Goal: Information Seeking & Learning: Learn about a topic

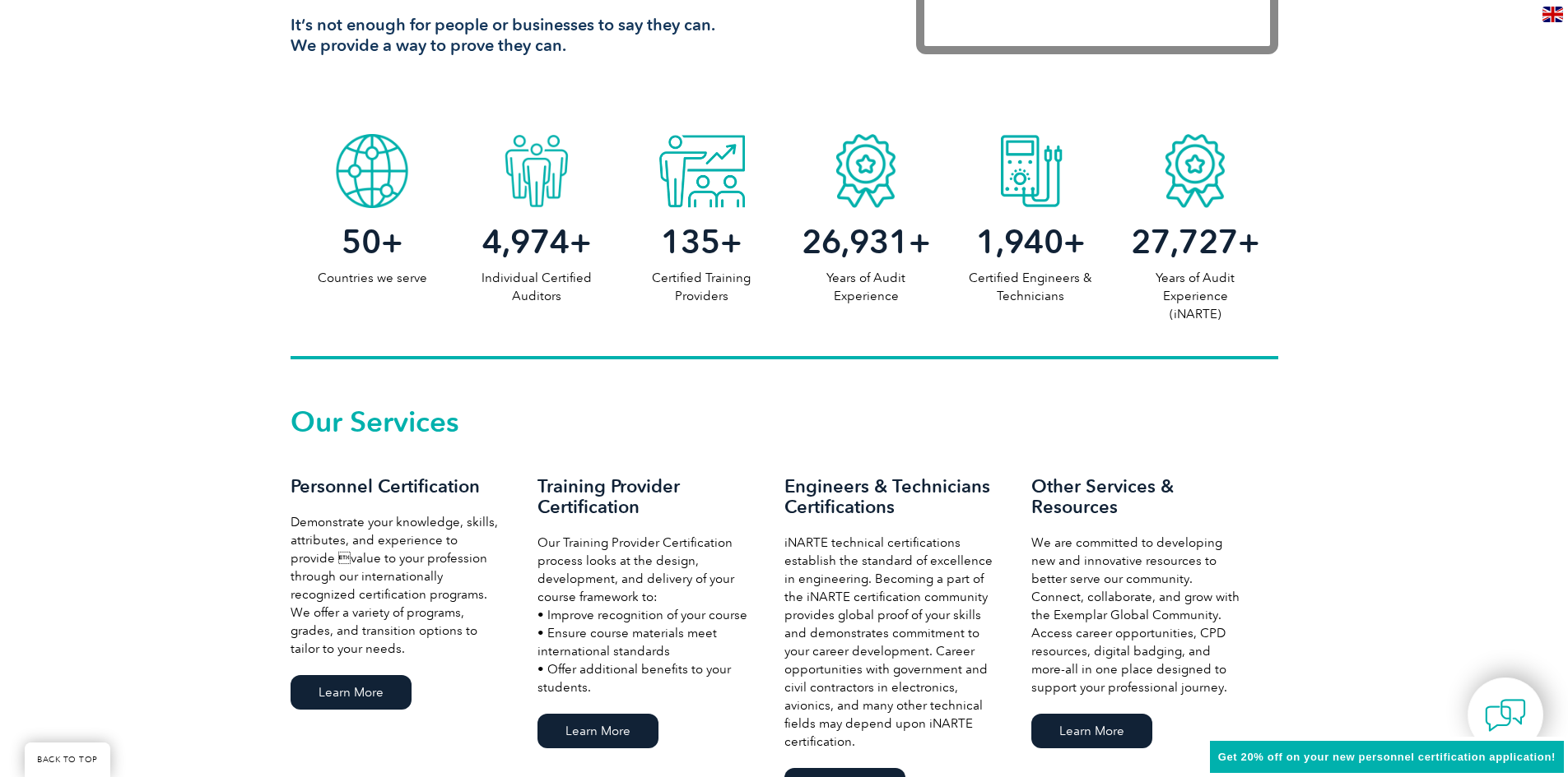
scroll to position [857, 0]
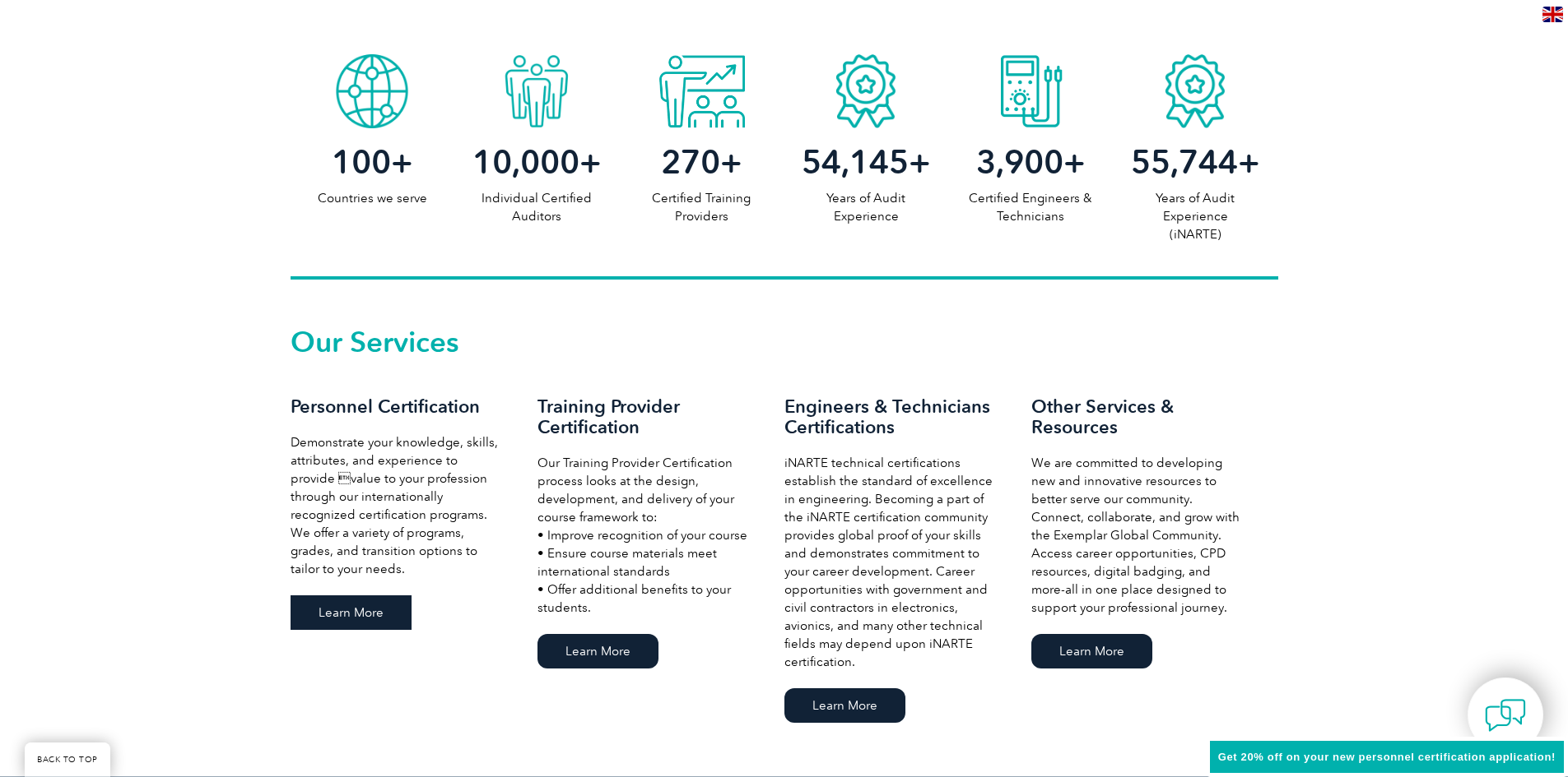
click at [366, 611] on link "Learn More" at bounding box center [351, 612] width 121 height 34
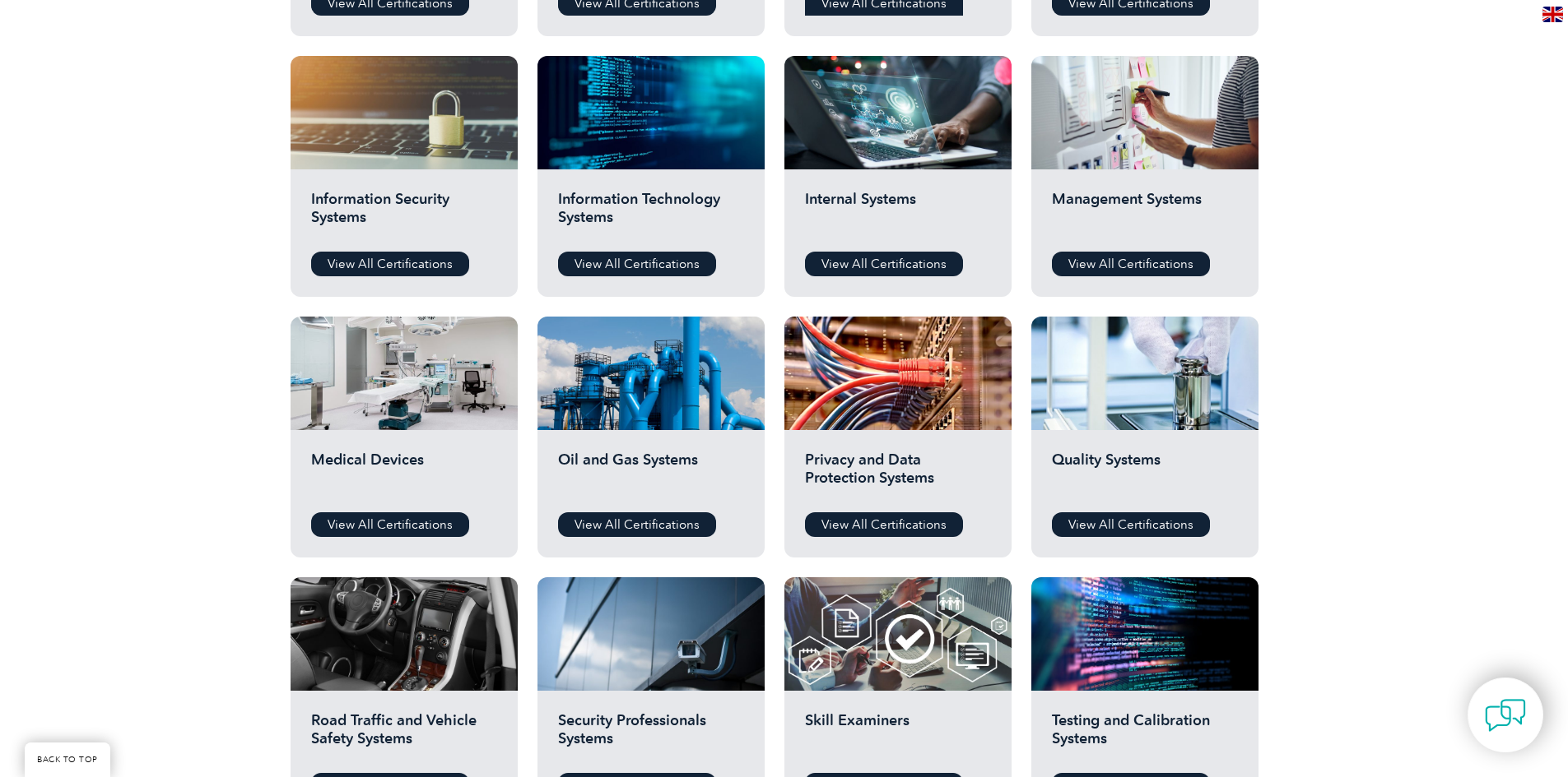
scroll to position [823, 0]
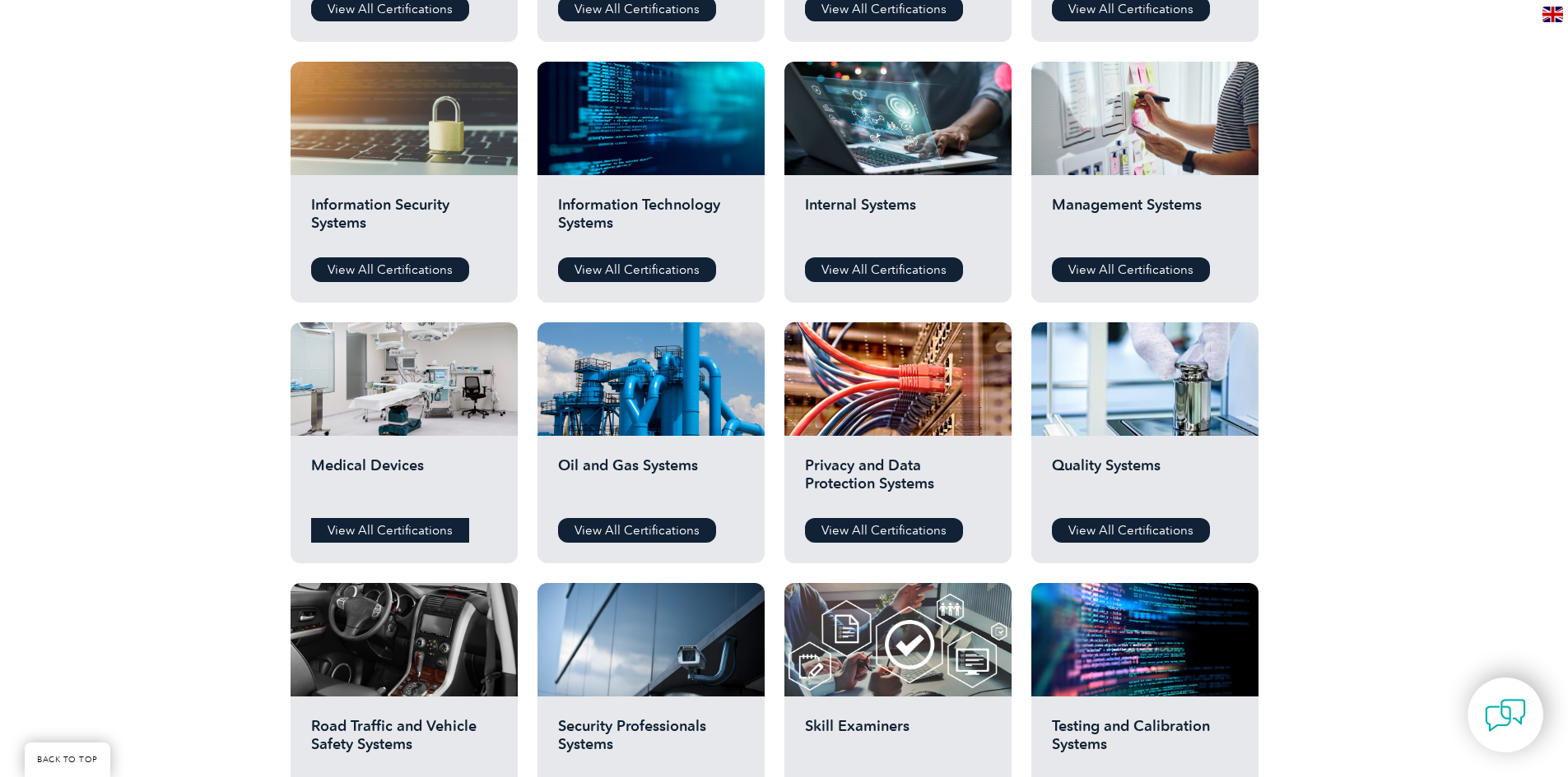
click at [385, 538] on link "View All Certifications" at bounding box center [390, 530] width 158 height 25
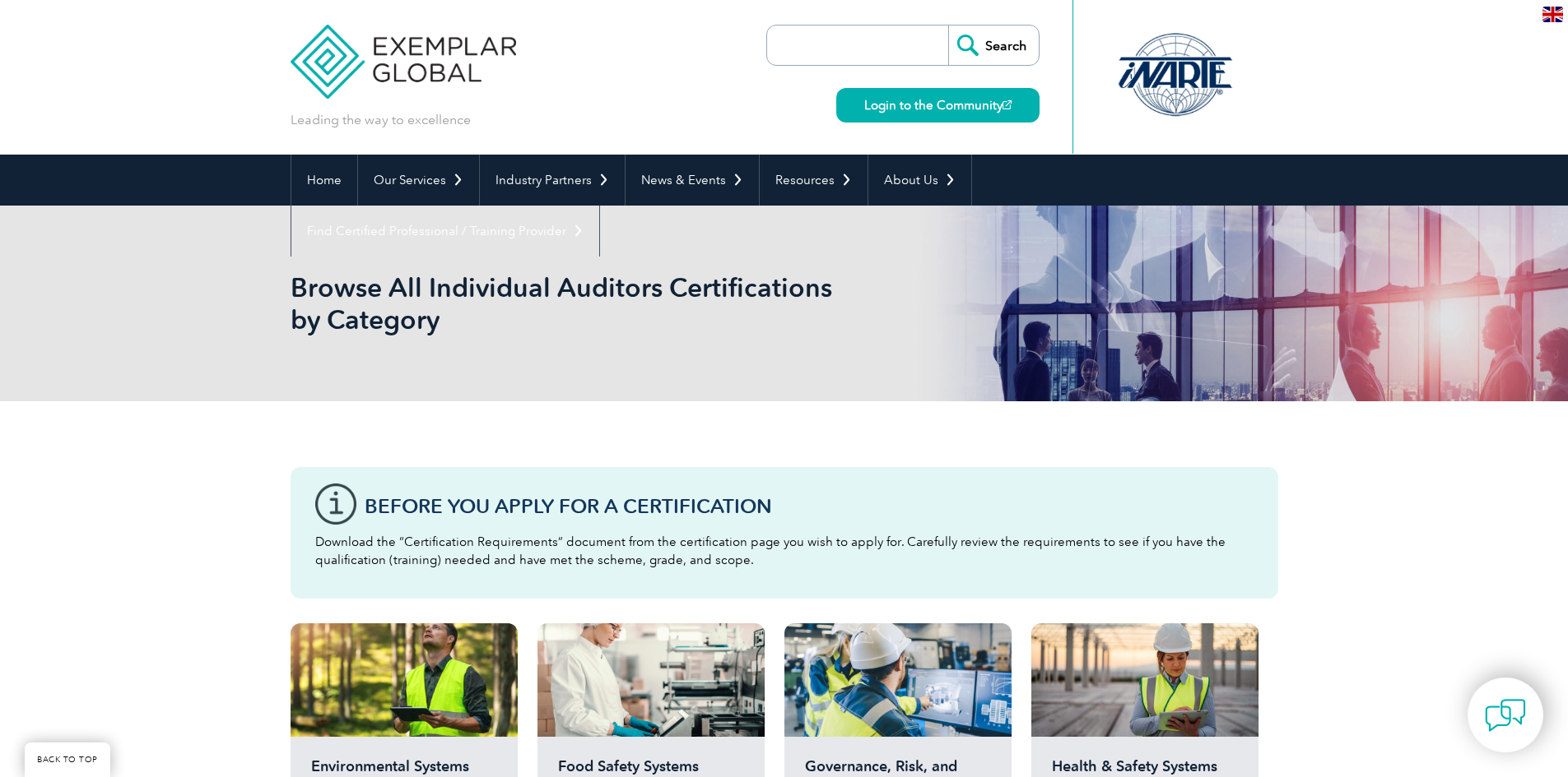
scroll to position [823, 0]
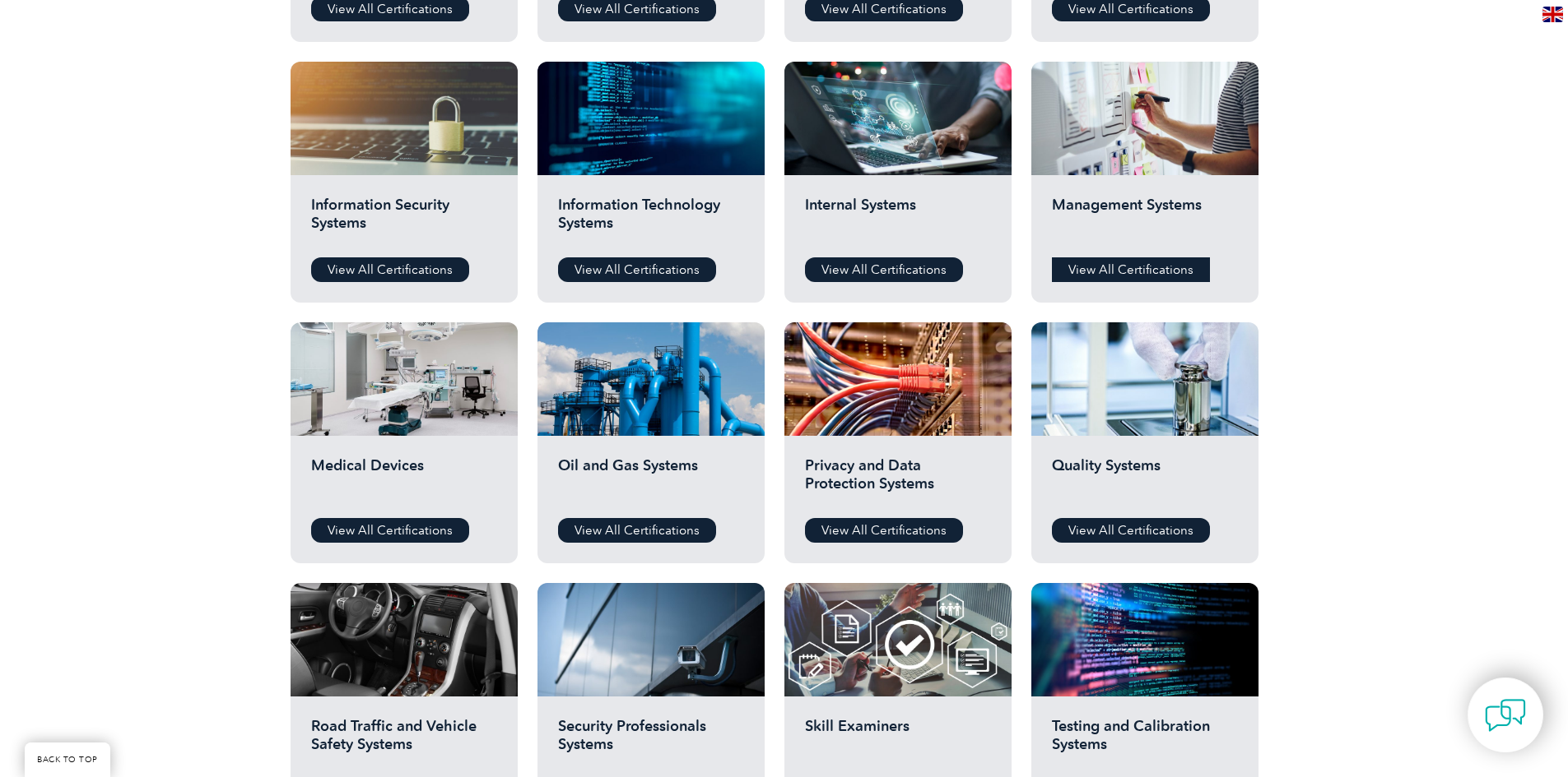
click at [1145, 274] on link "View All Certifications" at bounding box center [1130, 270] width 158 height 25
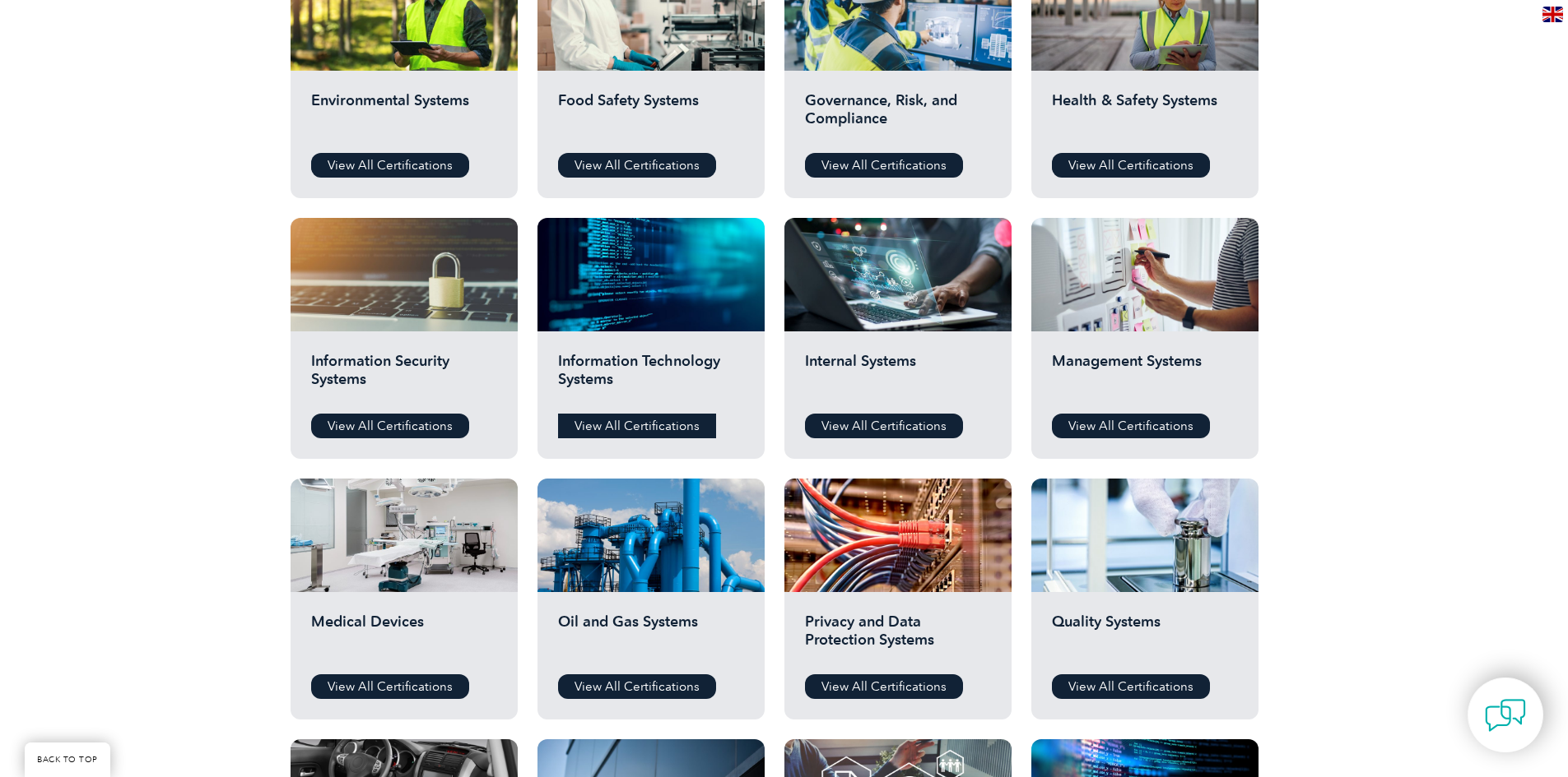
scroll to position [576, 0]
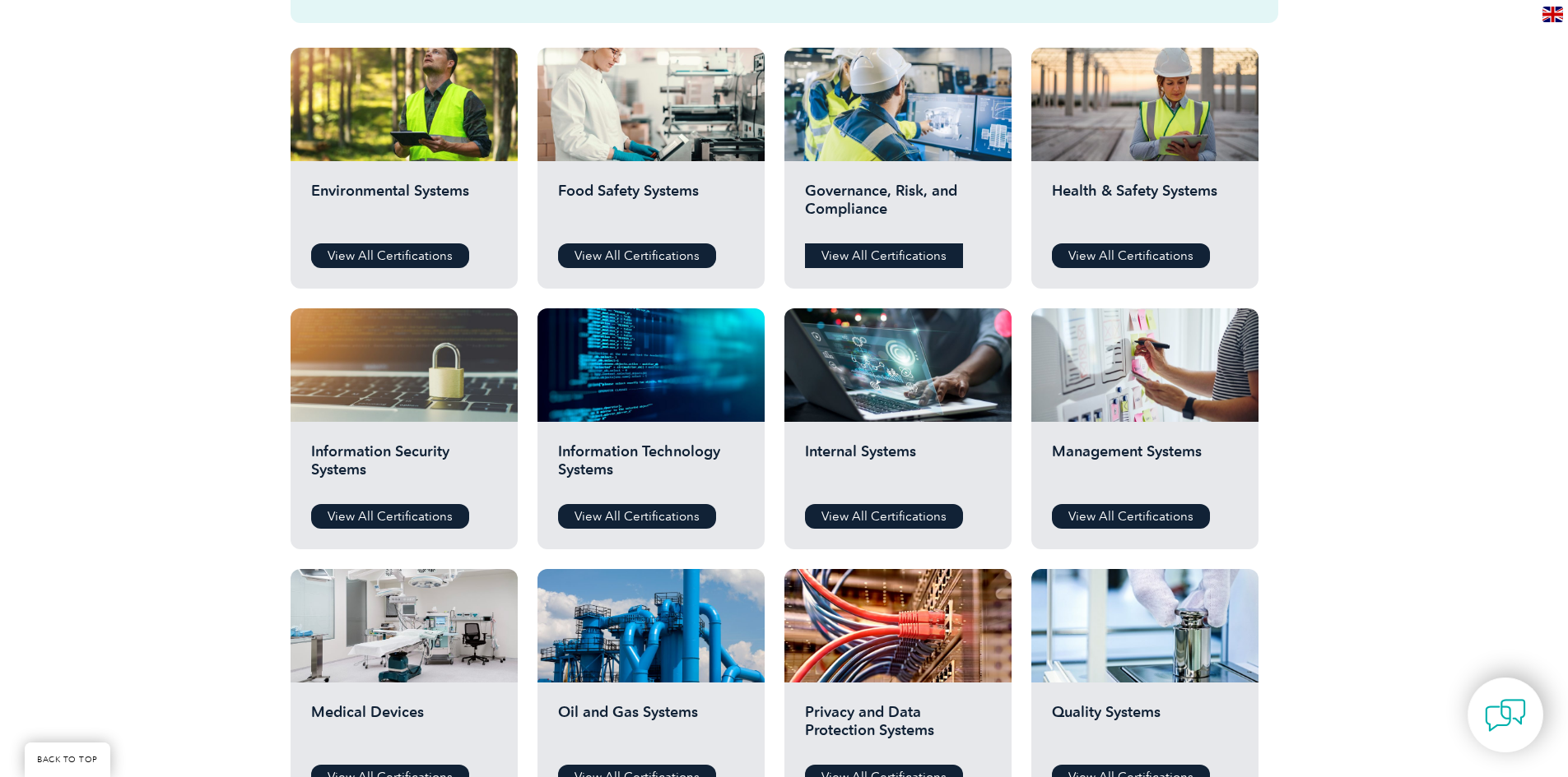
click at [869, 260] on link "View All Certifications" at bounding box center [883, 255] width 158 height 25
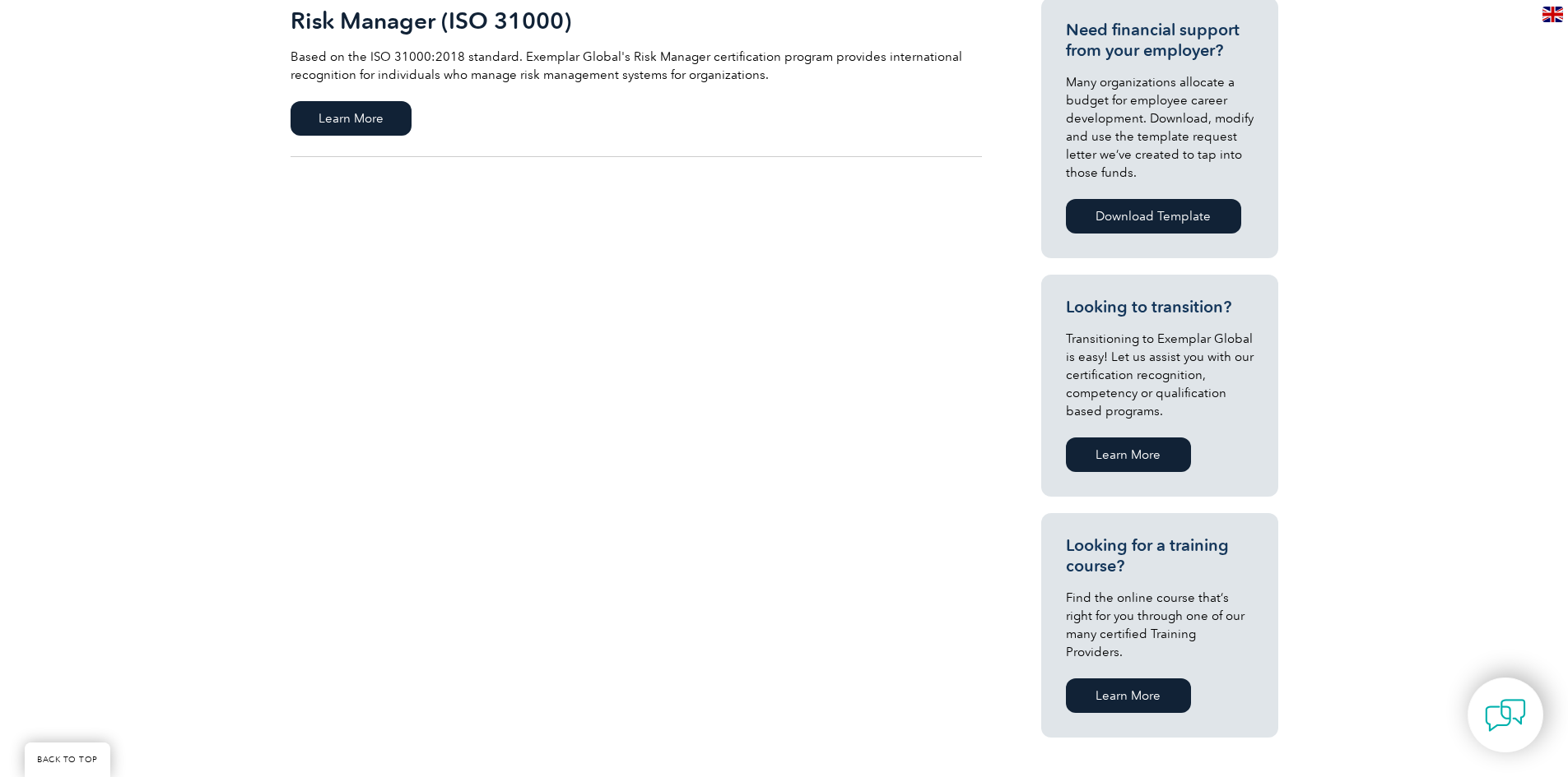
scroll to position [658, 0]
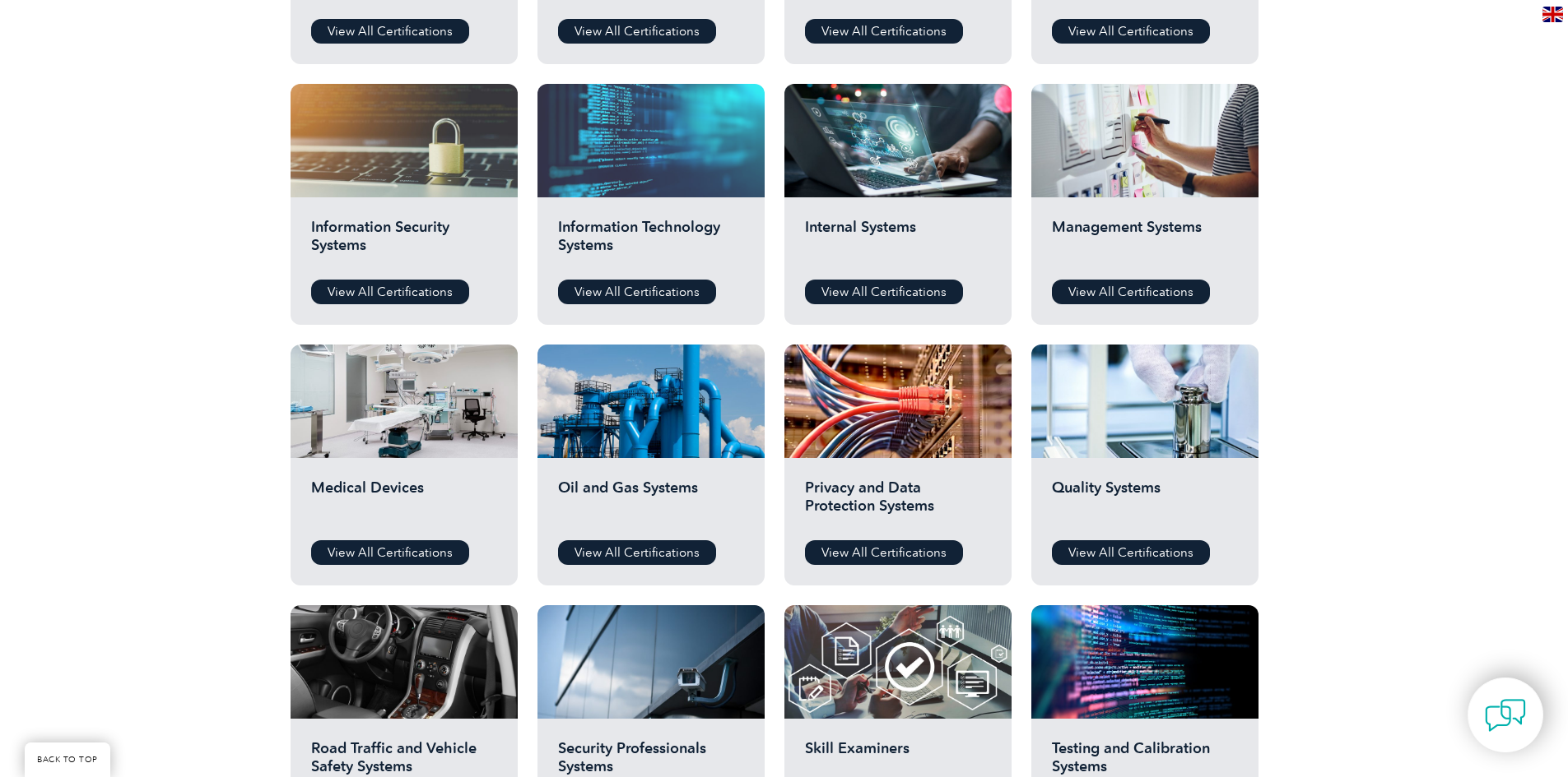
scroll to position [823, 0]
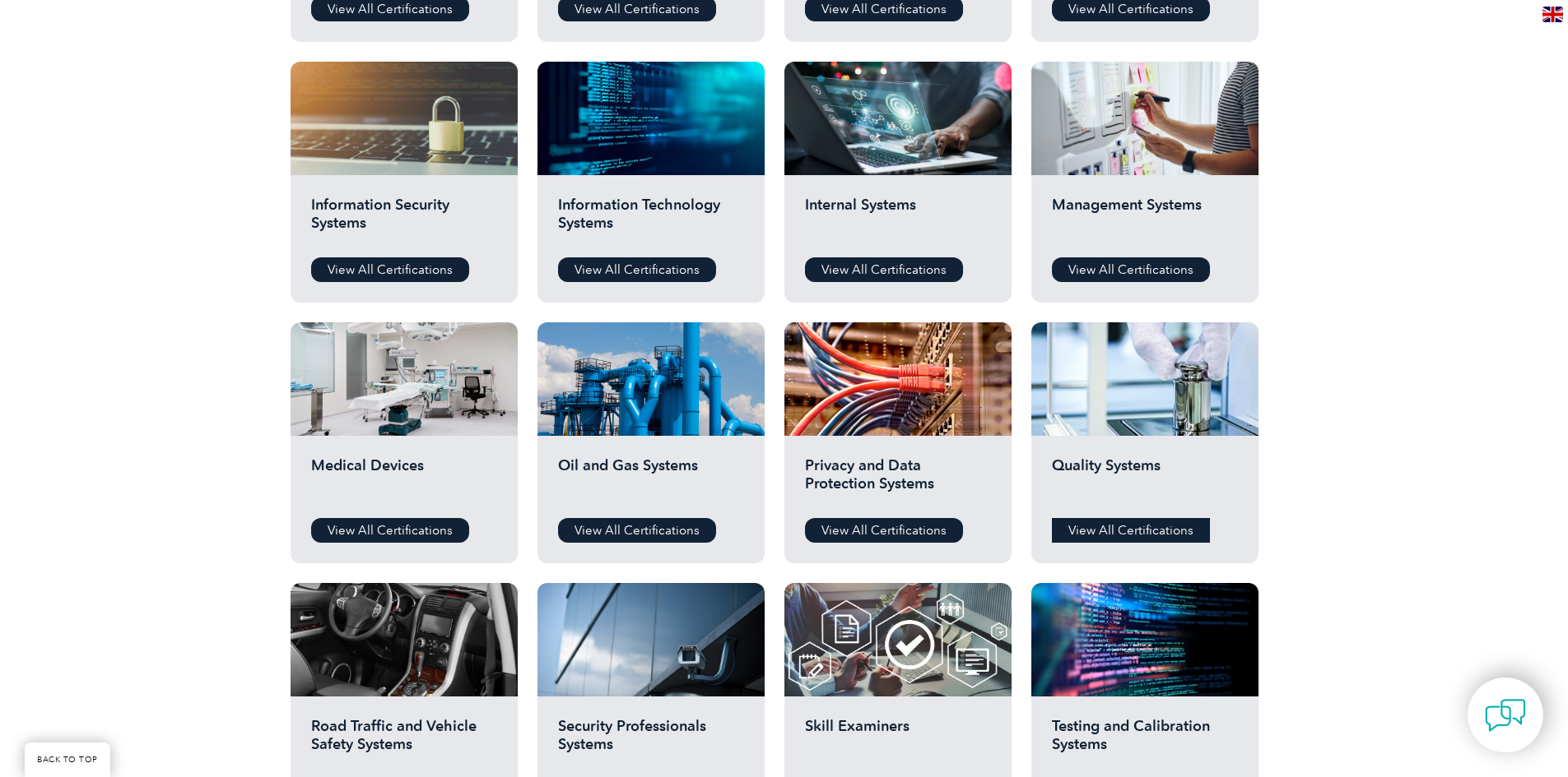
click at [1145, 531] on link "View All Certifications" at bounding box center [1130, 530] width 158 height 25
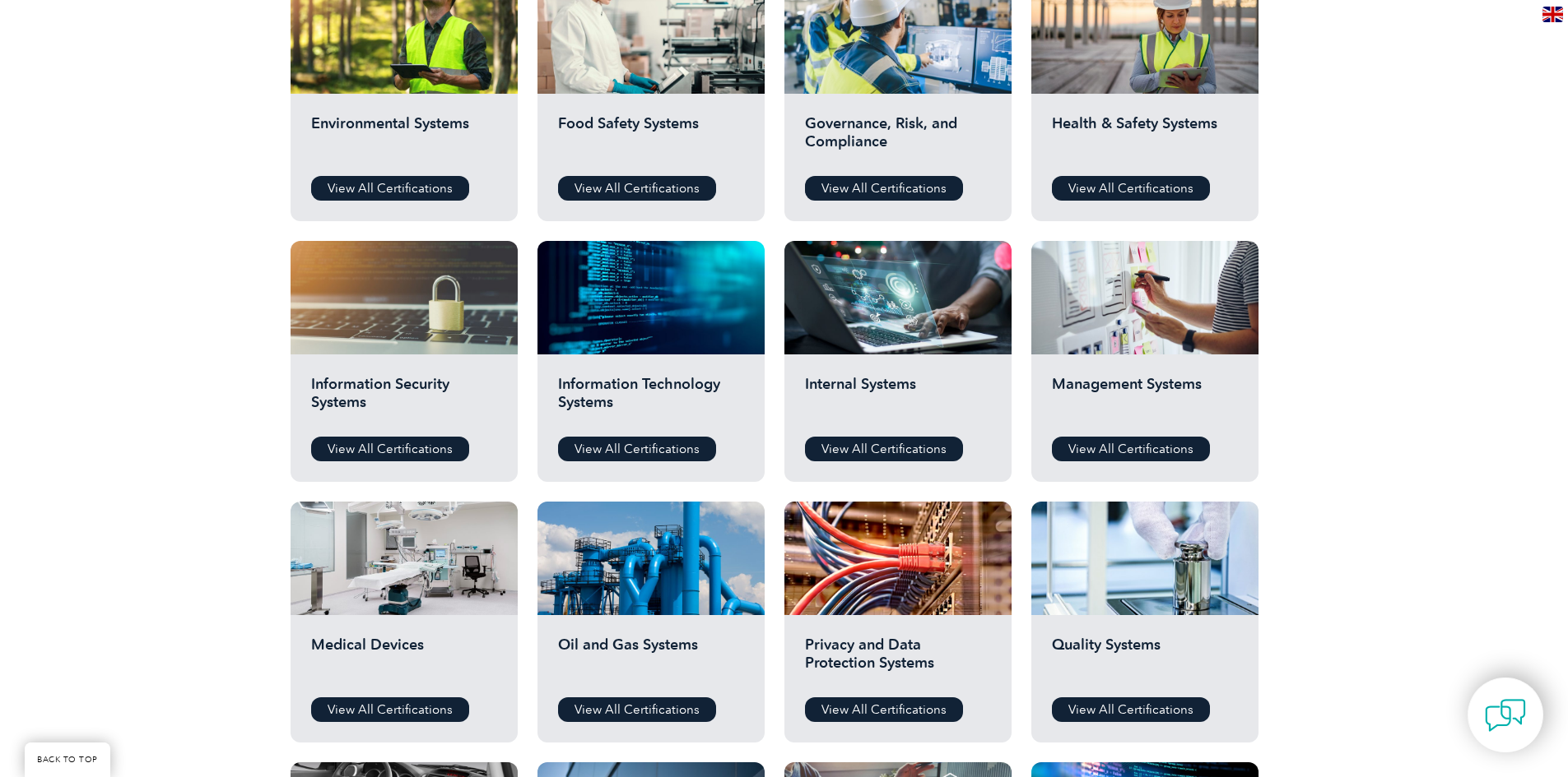
scroll to position [658, 0]
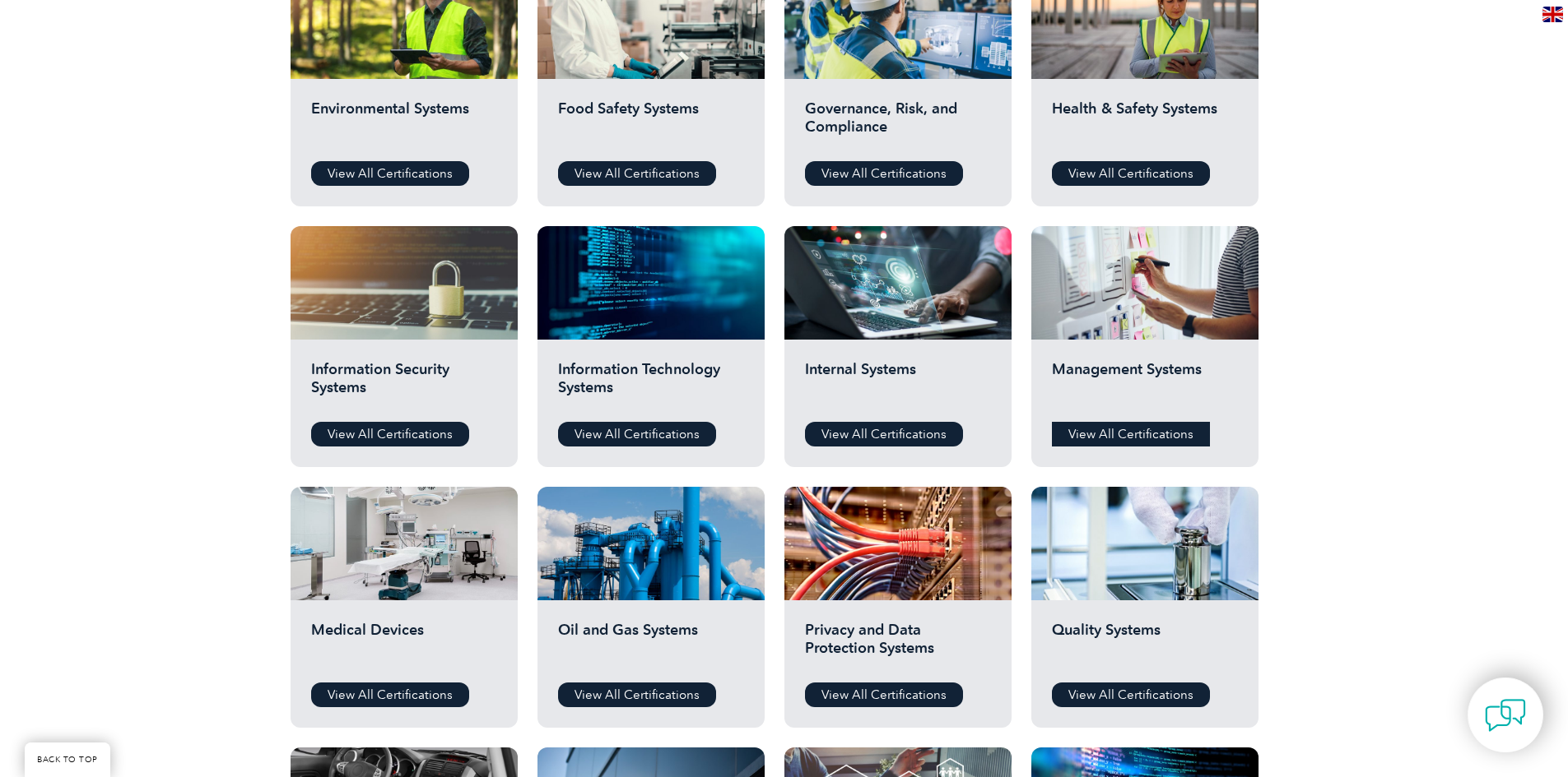
click at [1148, 429] on link "View All Certifications" at bounding box center [1130, 434] width 158 height 25
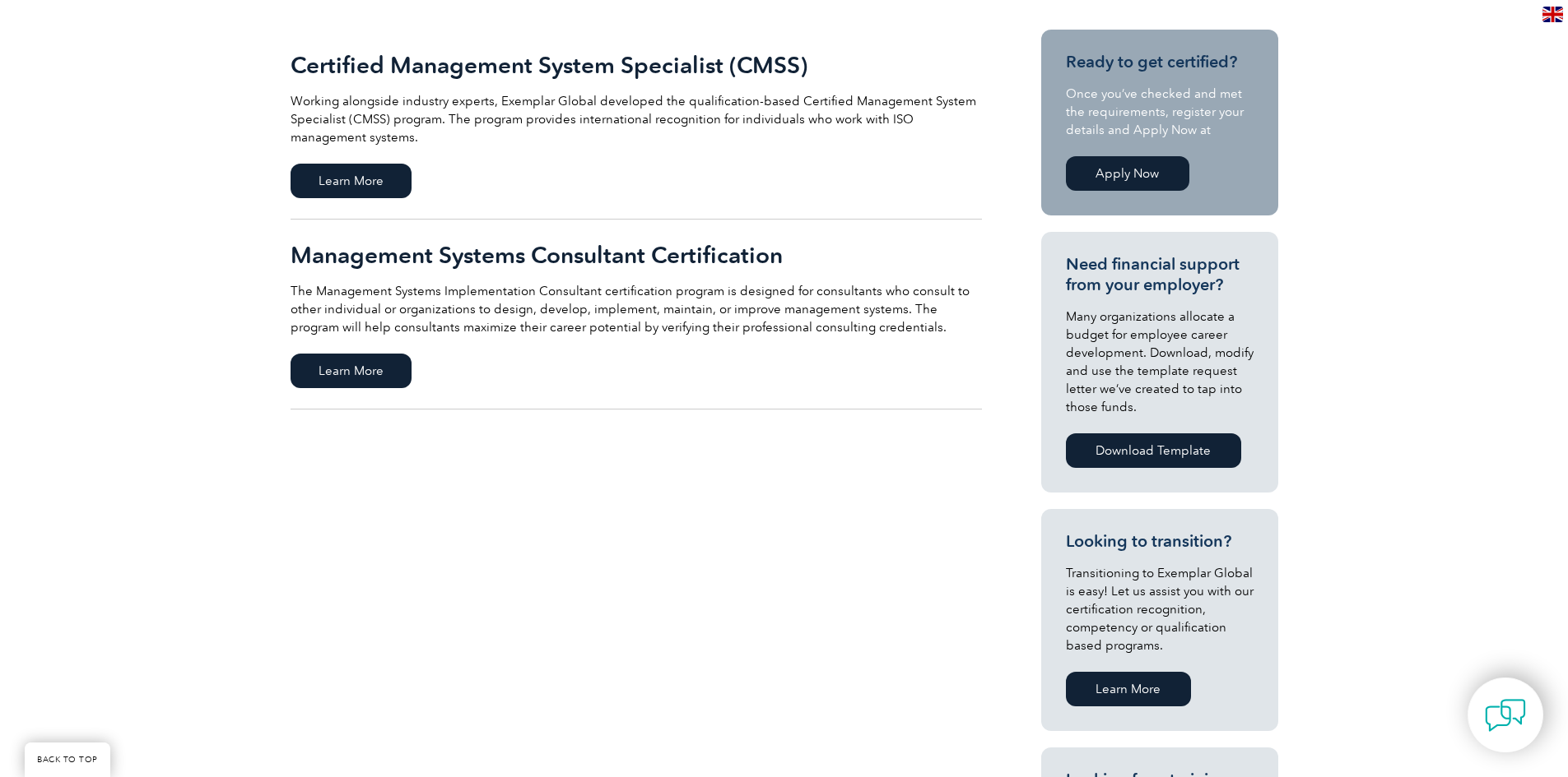
scroll to position [411, 0]
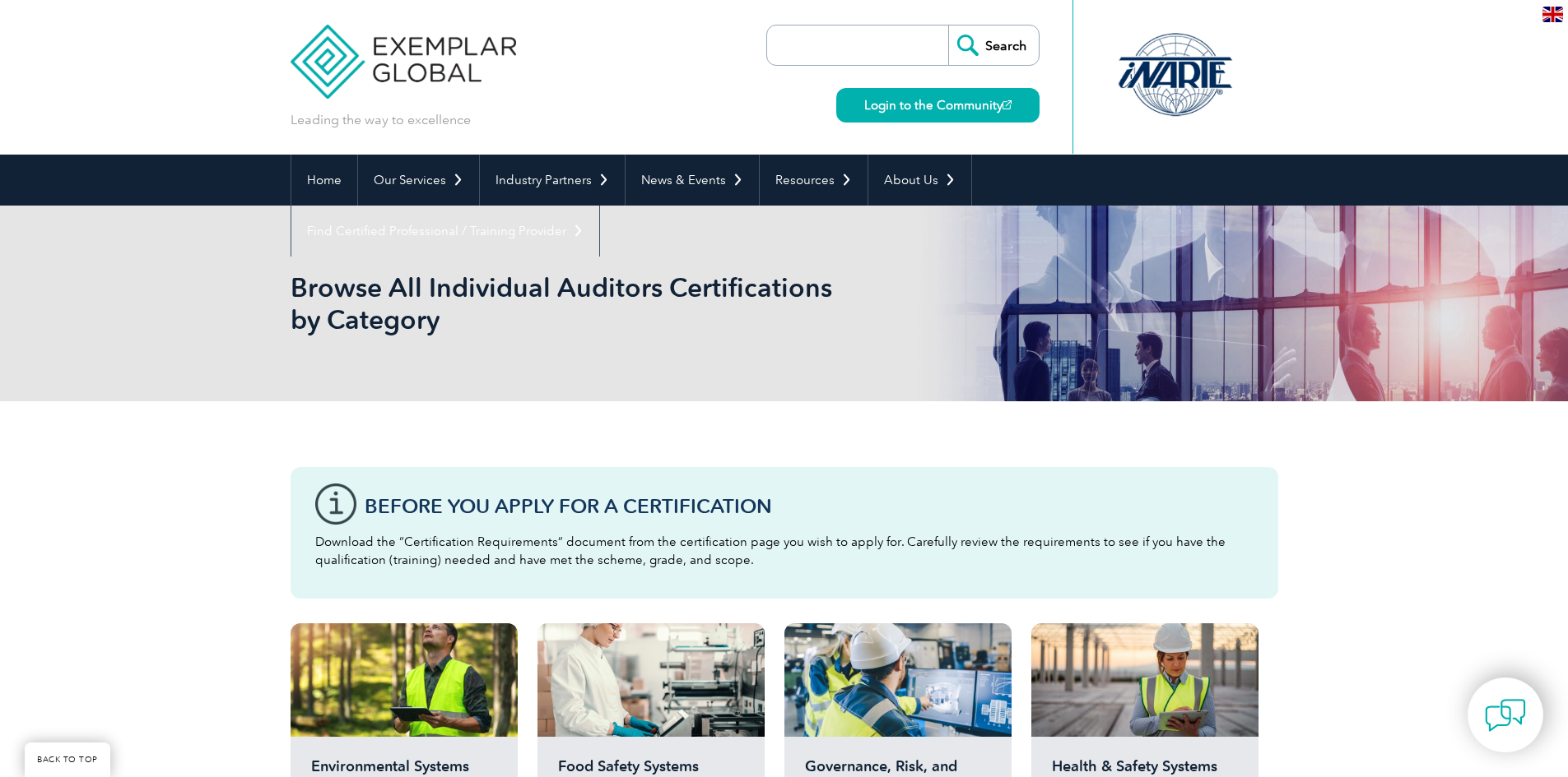
scroll to position [658, 0]
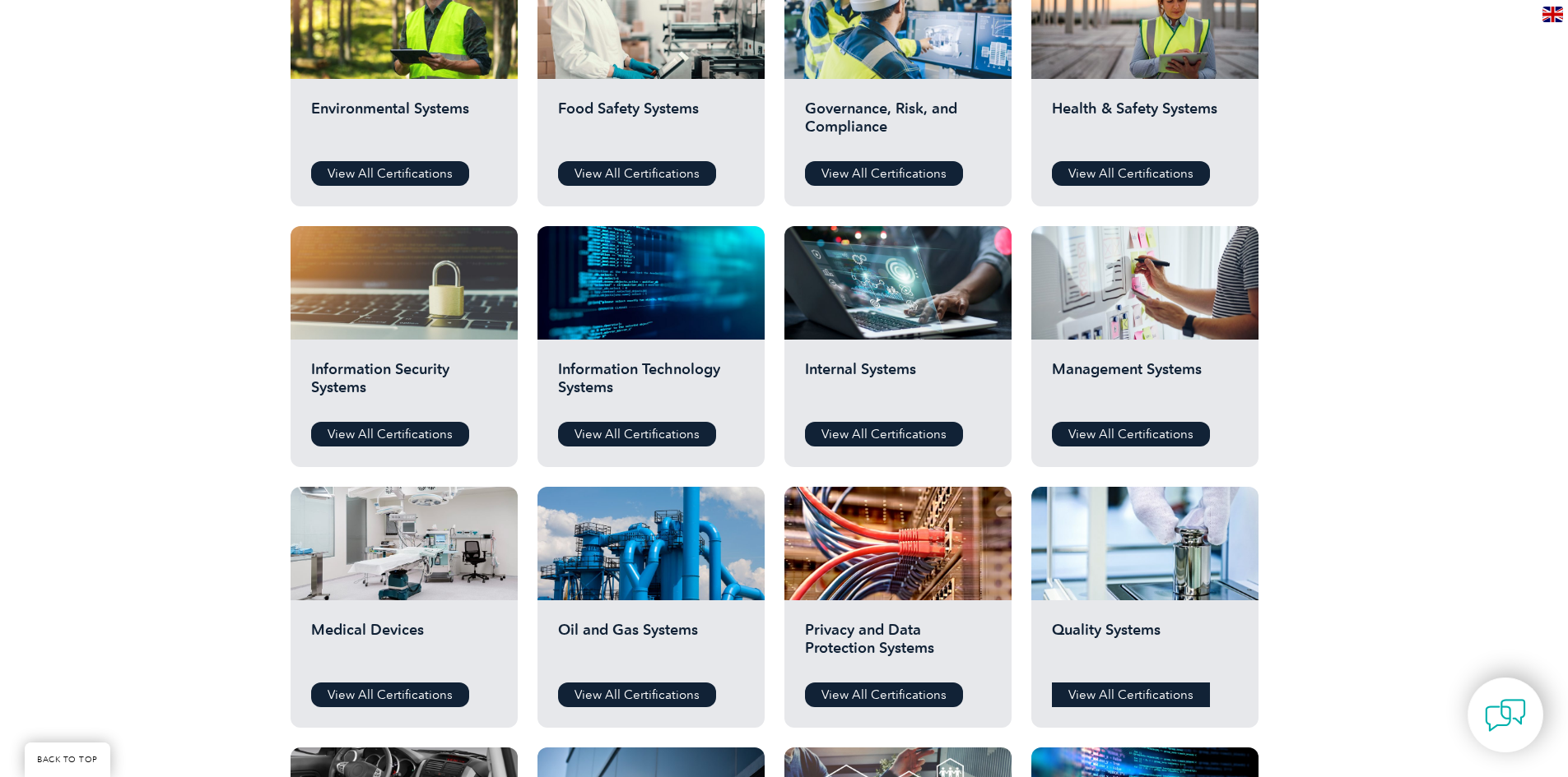
click at [1128, 695] on link "View All Certifications" at bounding box center [1130, 695] width 158 height 25
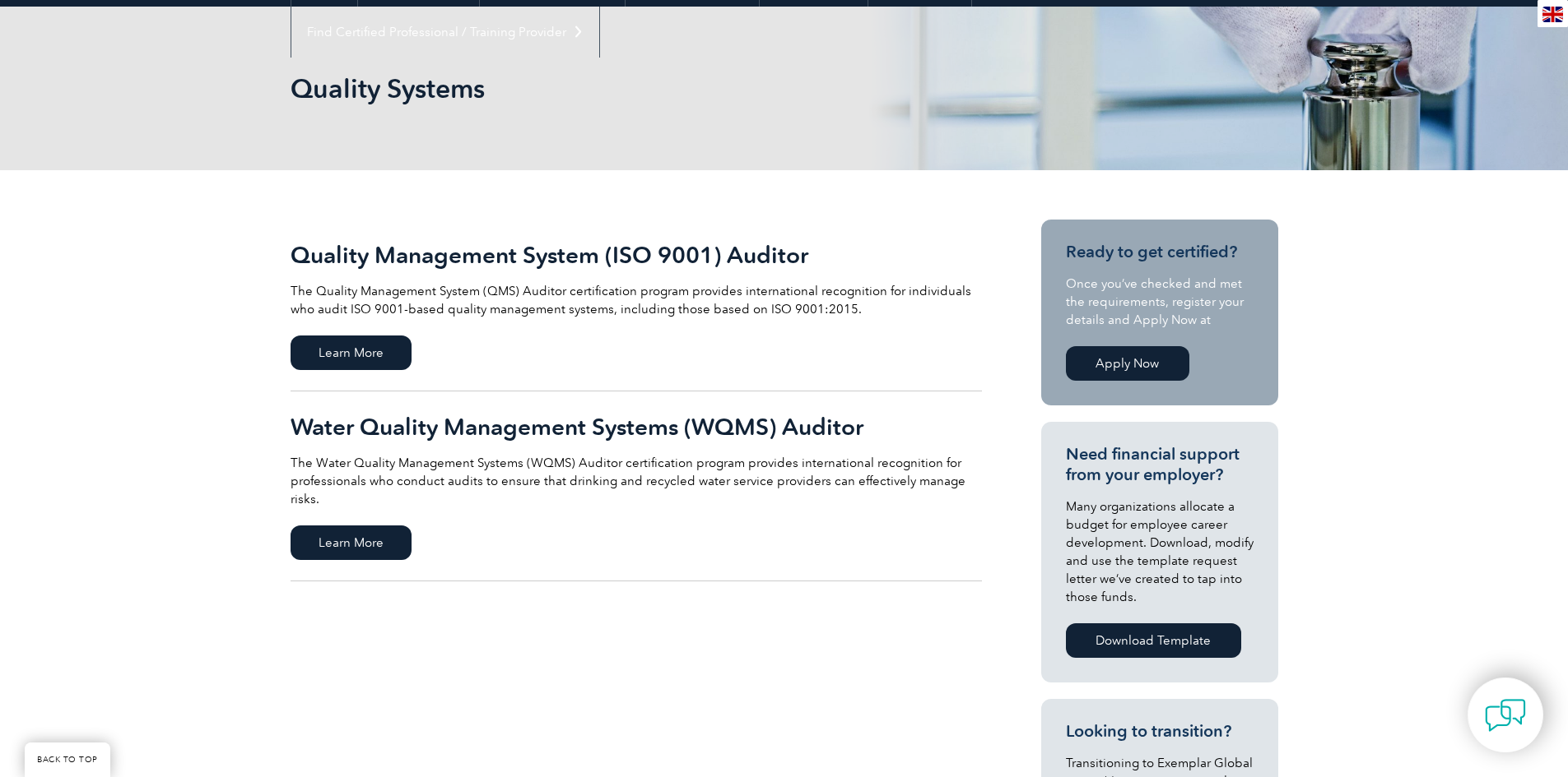
scroll to position [247, 0]
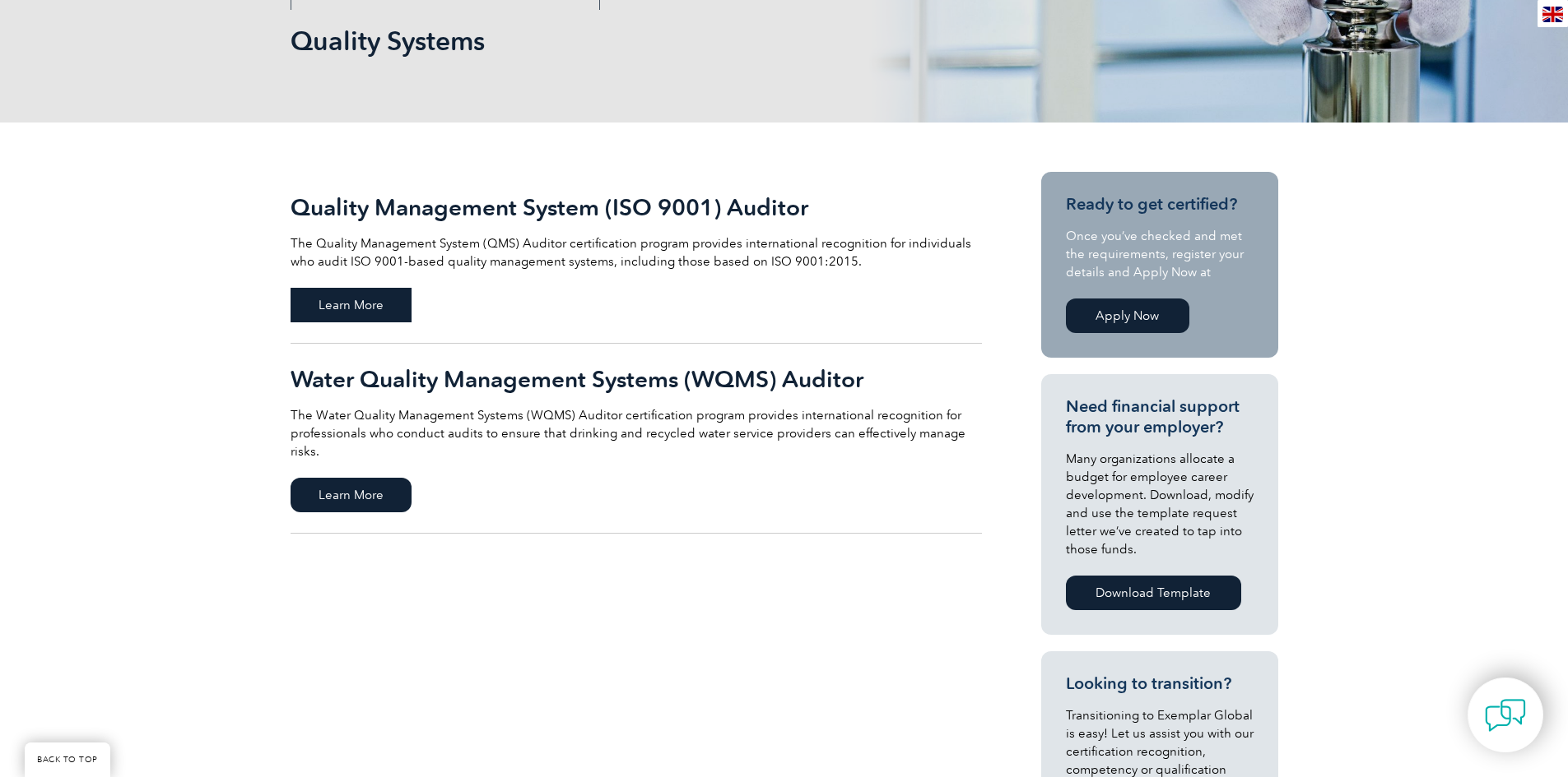
click at [359, 296] on span "Learn More" at bounding box center [351, 305] width 121 height 34
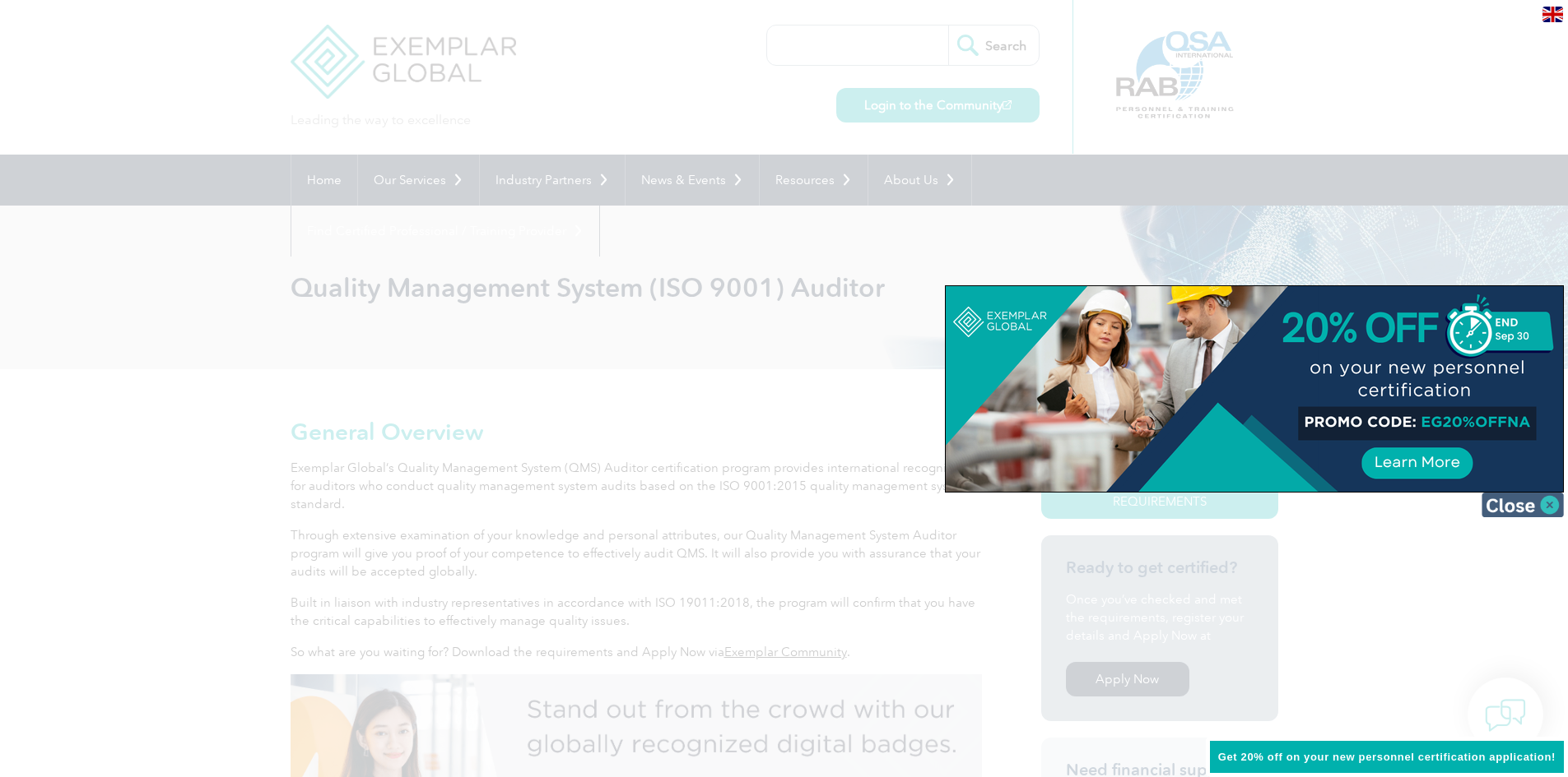
click at [1541, 501] on img at bounding box center [1521, 505] width 82 height 25
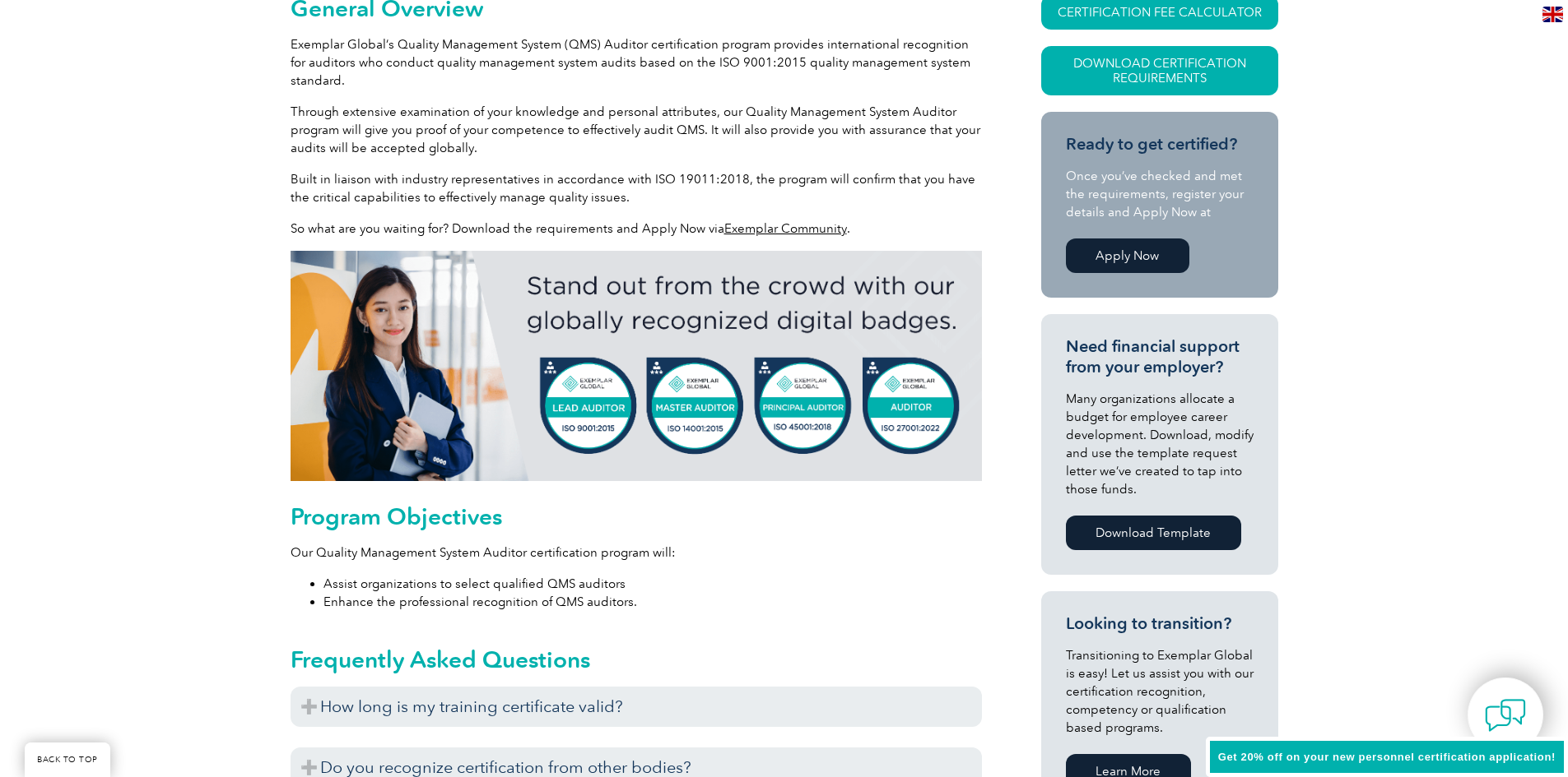
scroll to position [493, 0]
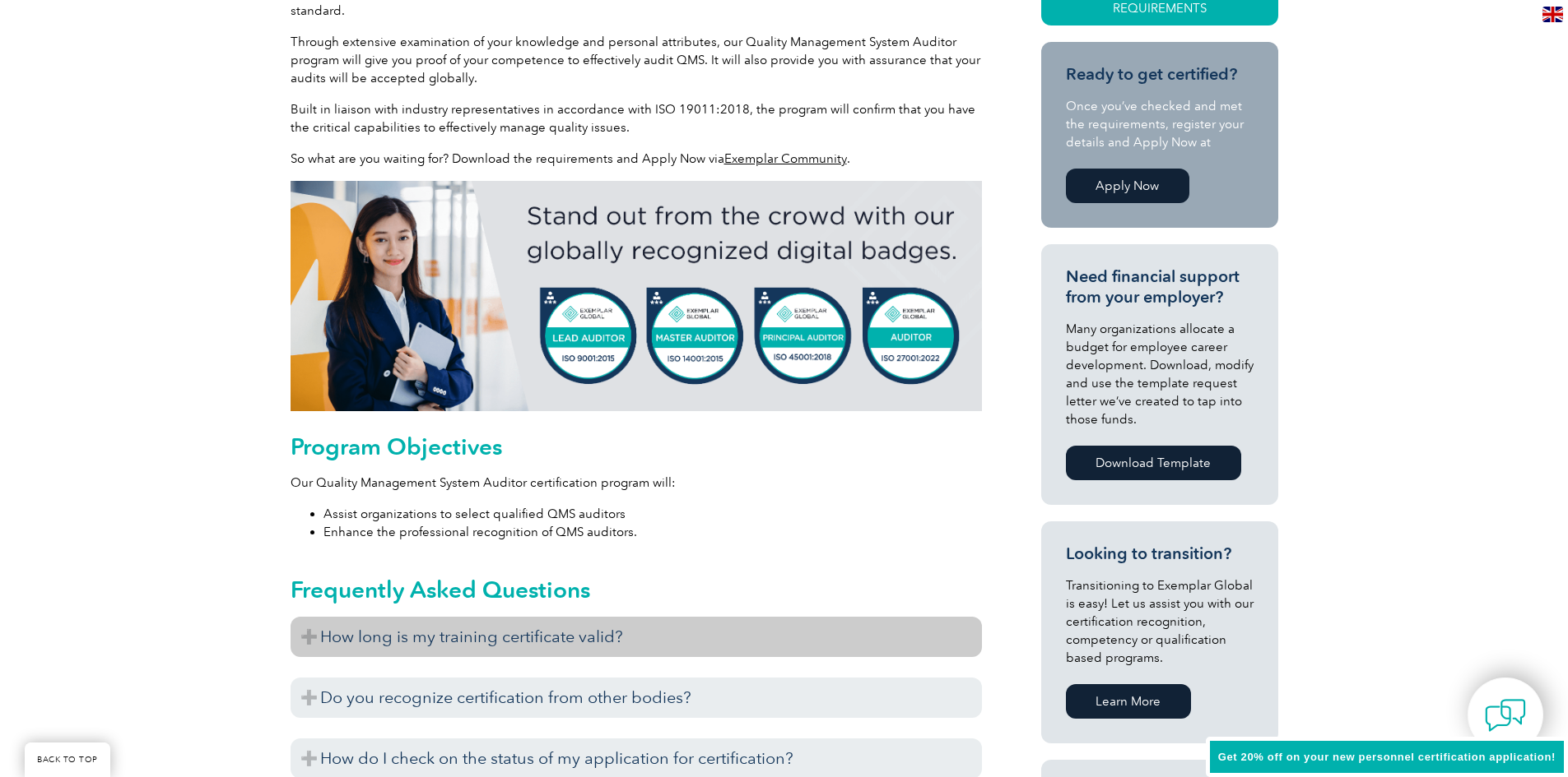
click at [851, 648] on h3 "How long is my training certificate valid?" at bounding box center [636, 637] width 691 height 41
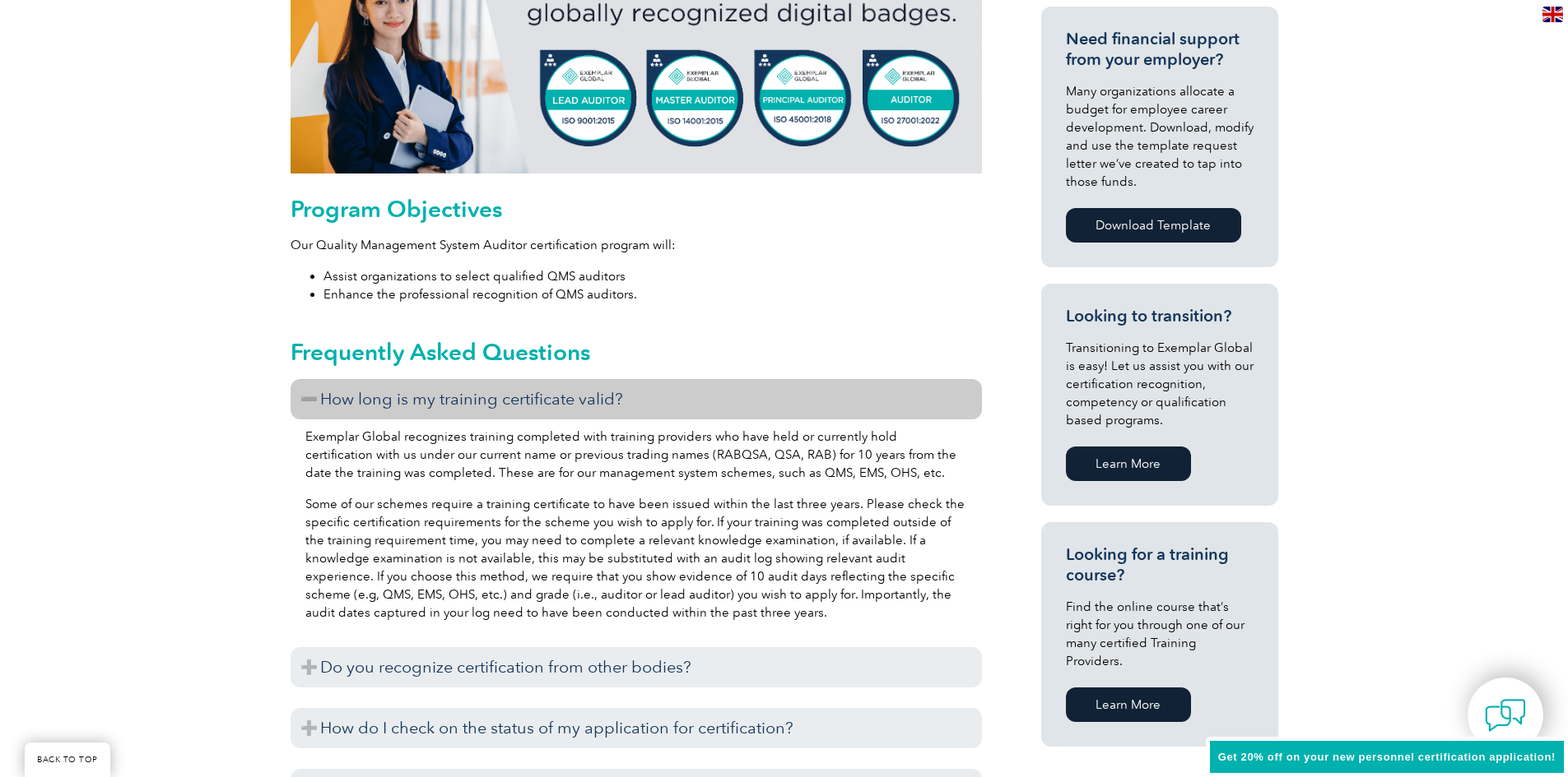
scroll to position [740, 0]
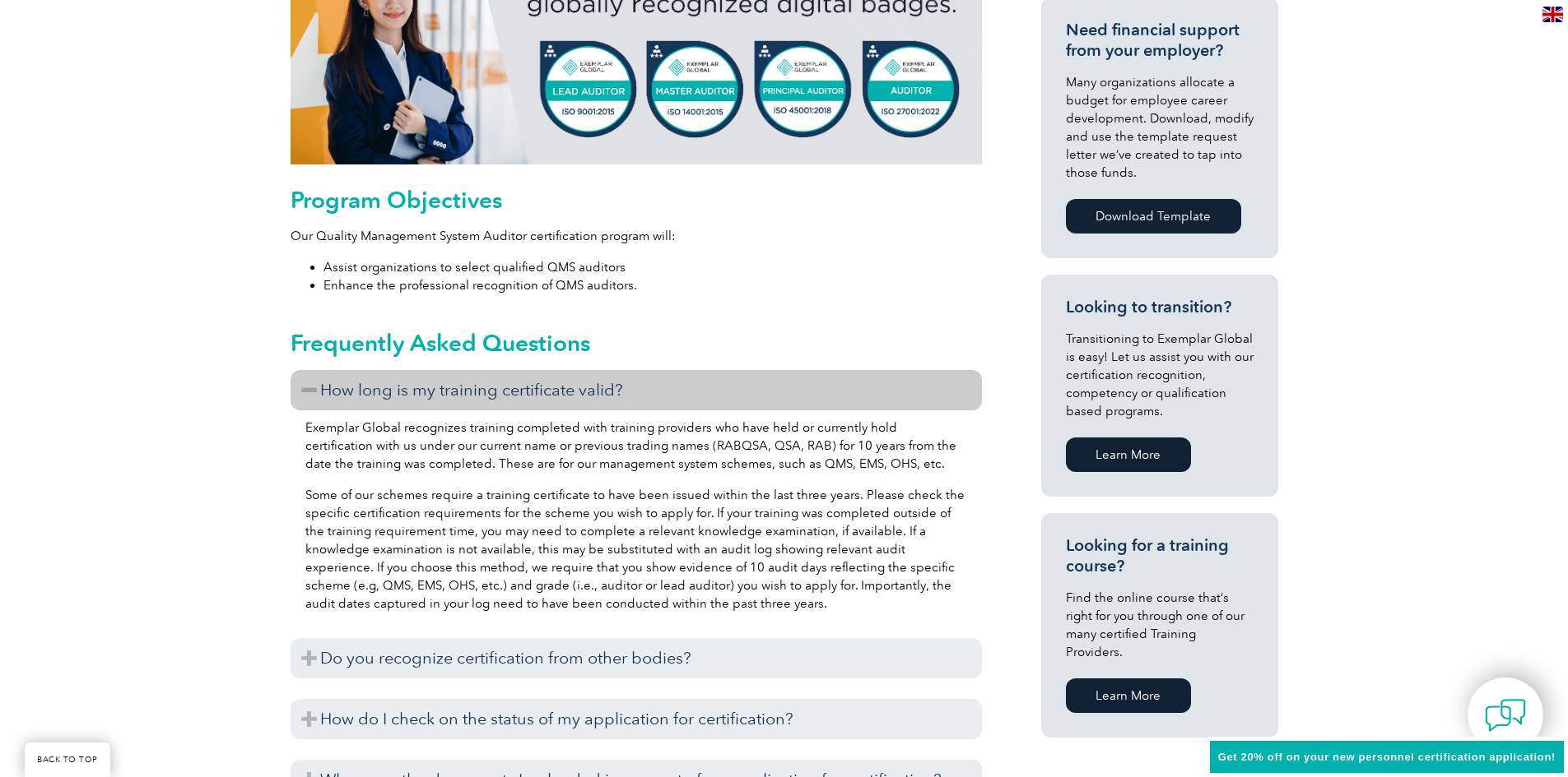
click at [838, 390] on h3 "How long is my training certificate valid?" at bounding box center [636, 390] width 691 height 41
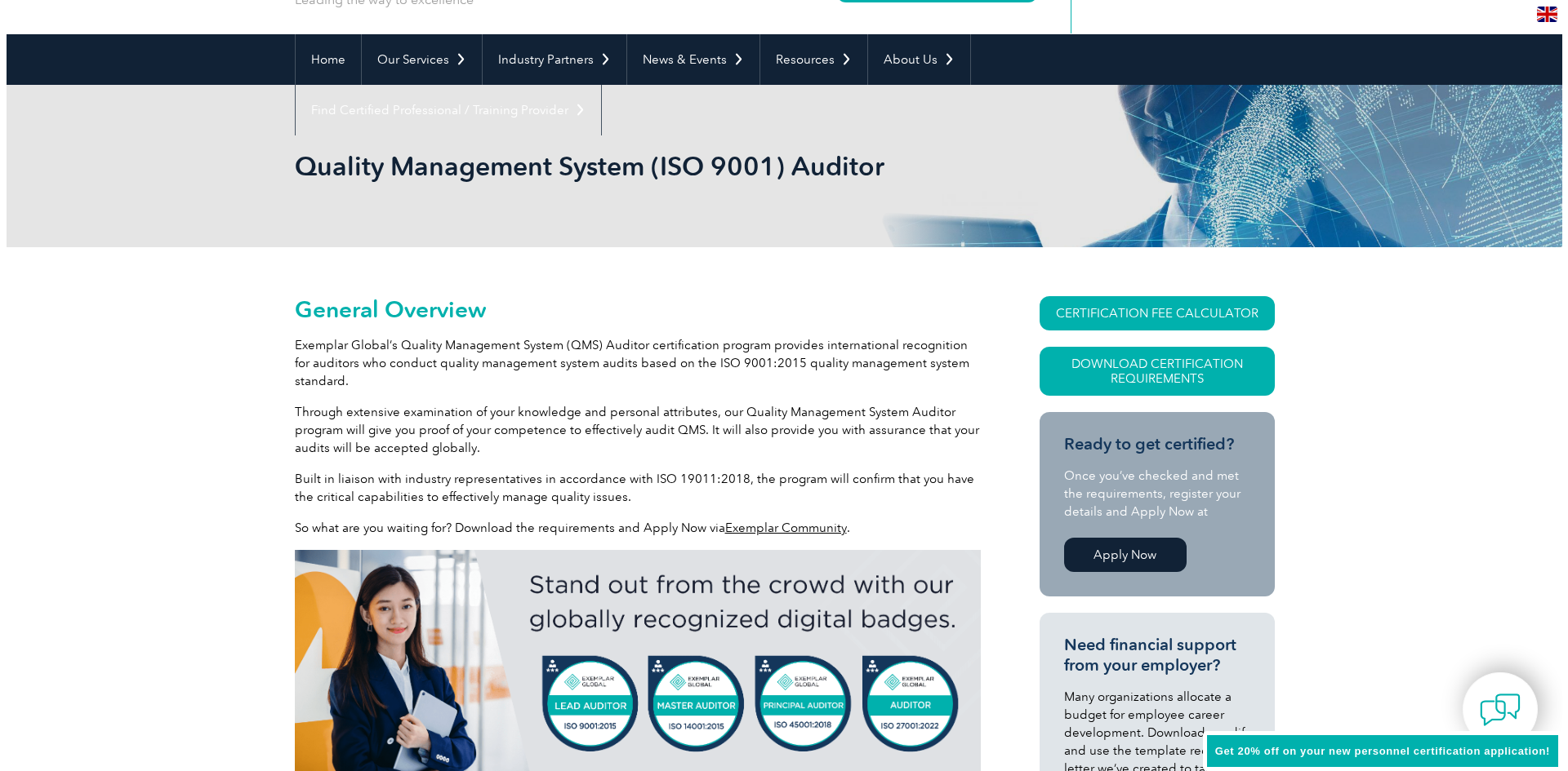
scroll to position [81, 0]
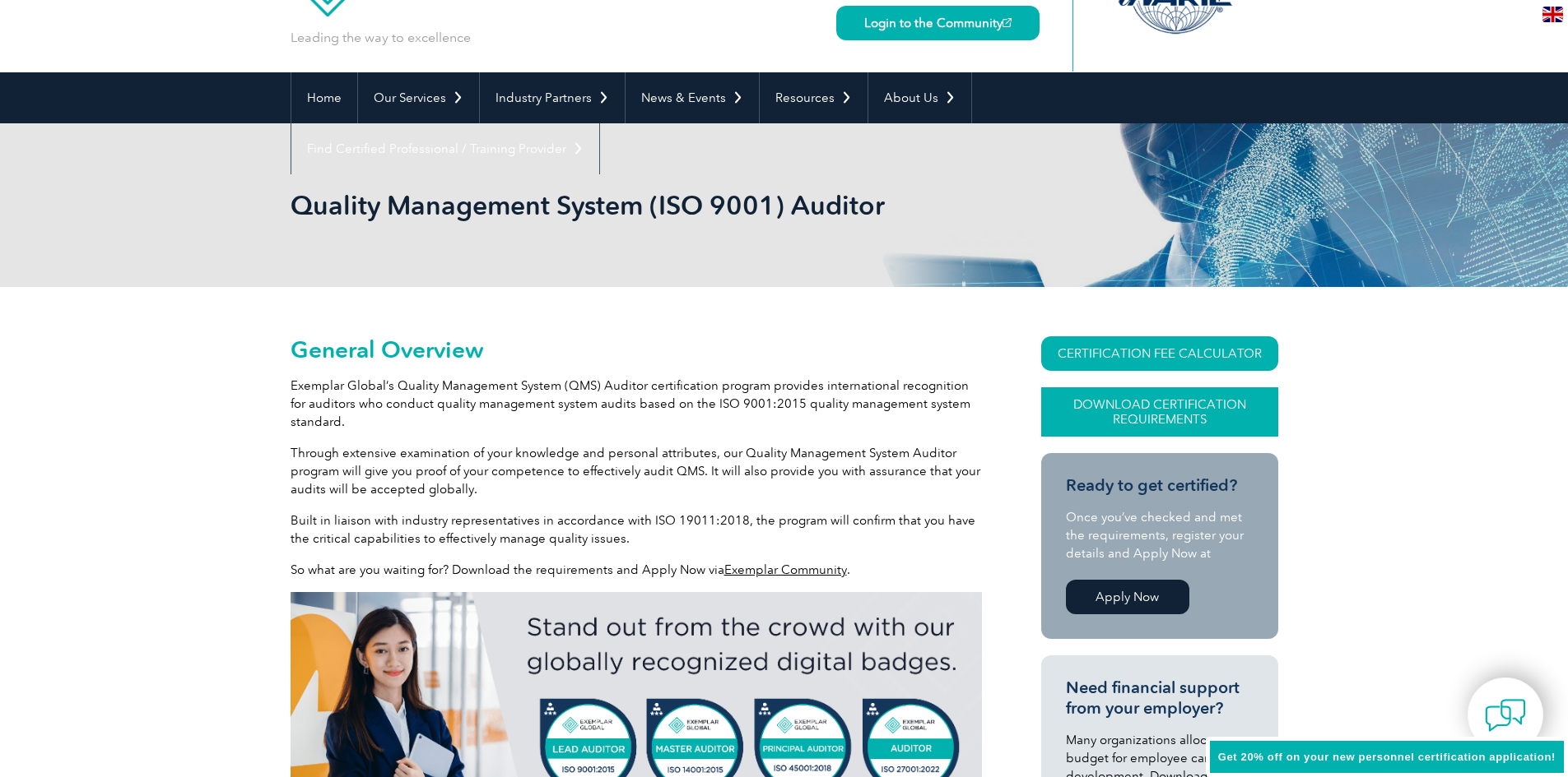
click at [1178, 397] on link "Download Certification Requirements" at bounding box center [1159, 412] width 237 height 49
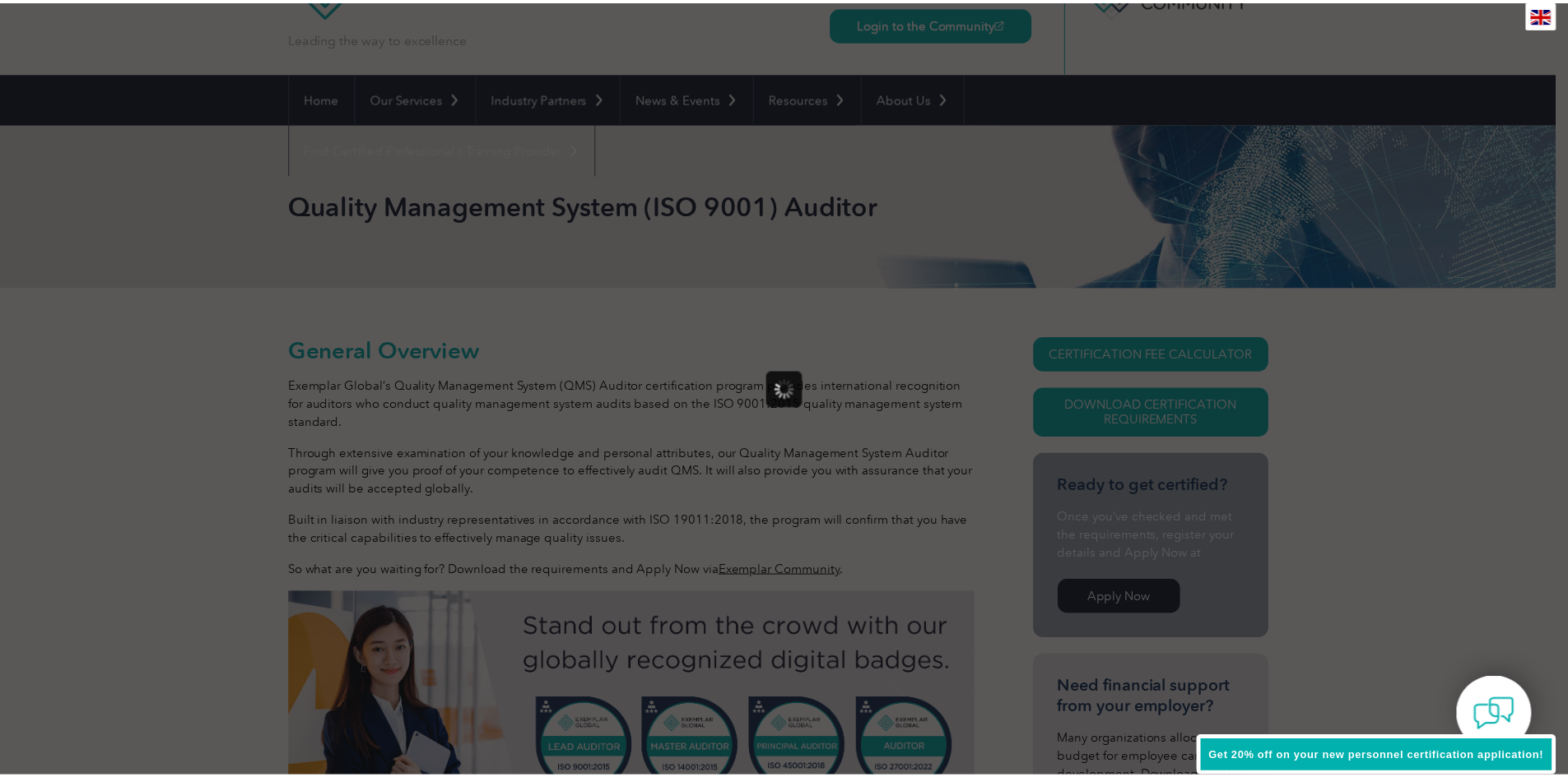
scroll to position [0, 0]
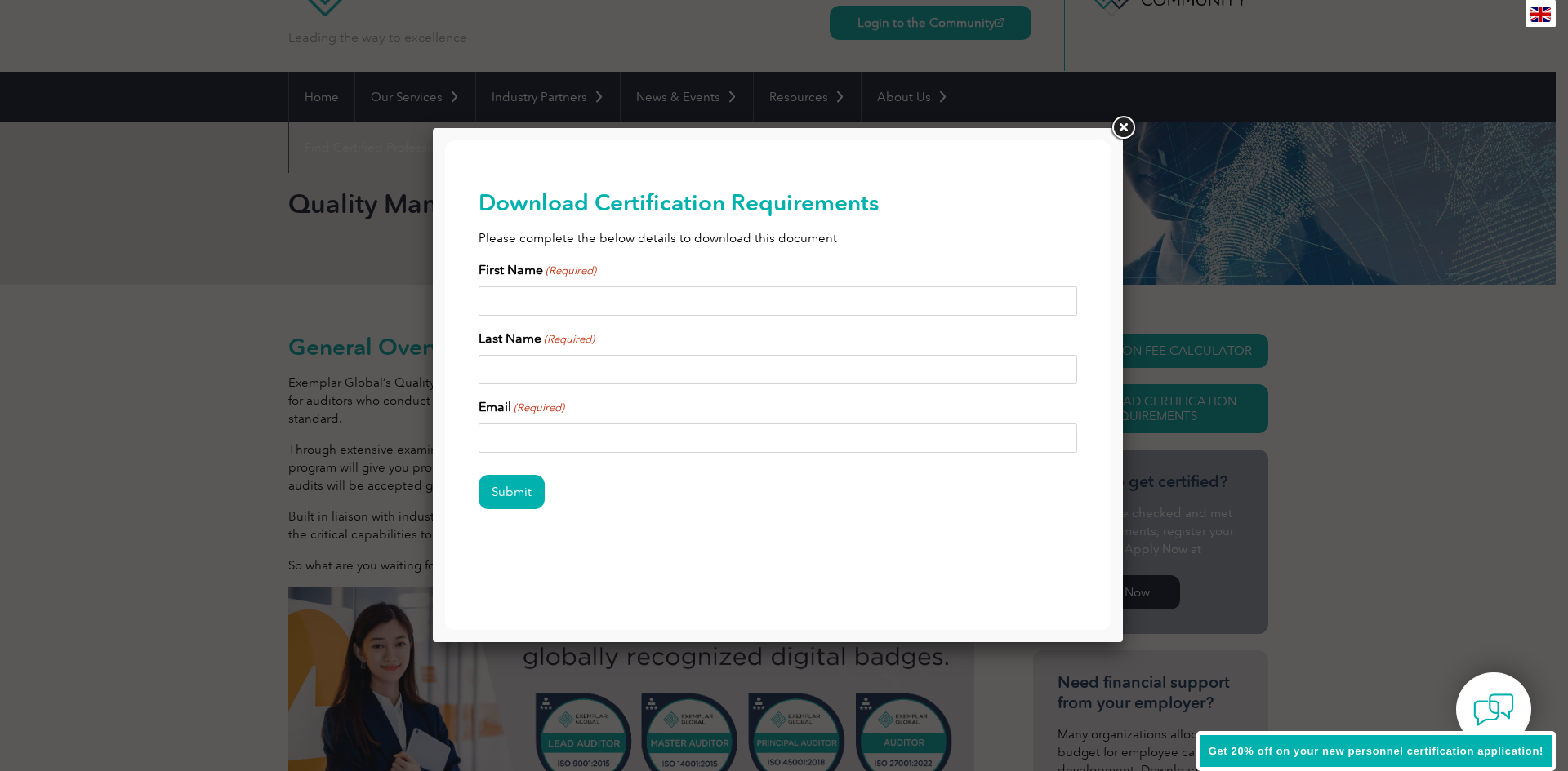
click at [1125, 127] on link at bounding box center [1123, 128] width 30 height 30
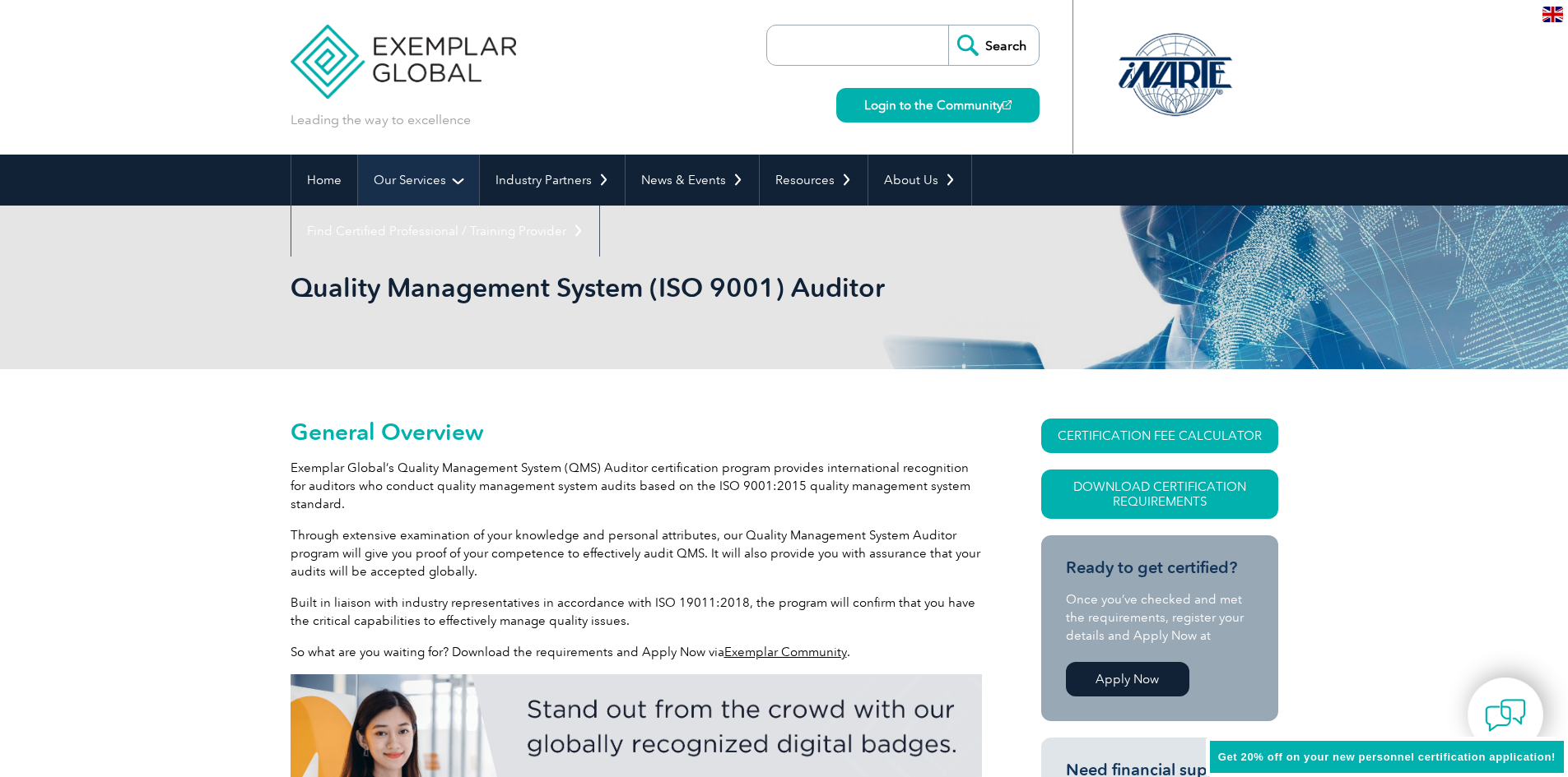
click at [397, 173] on link "Our Services" at bounding box center [418, 181] width 121 height 51
click at [421, 176] on link "Our Services" at bounding box center [418, 181] width 121 height 51
click at [462, 175] on link "Our Services" at bounding box center [418, 181] width 121 height 51
click at [457, 179] on link "Our Services" at bounding box center [418, 181] width 121 height 51
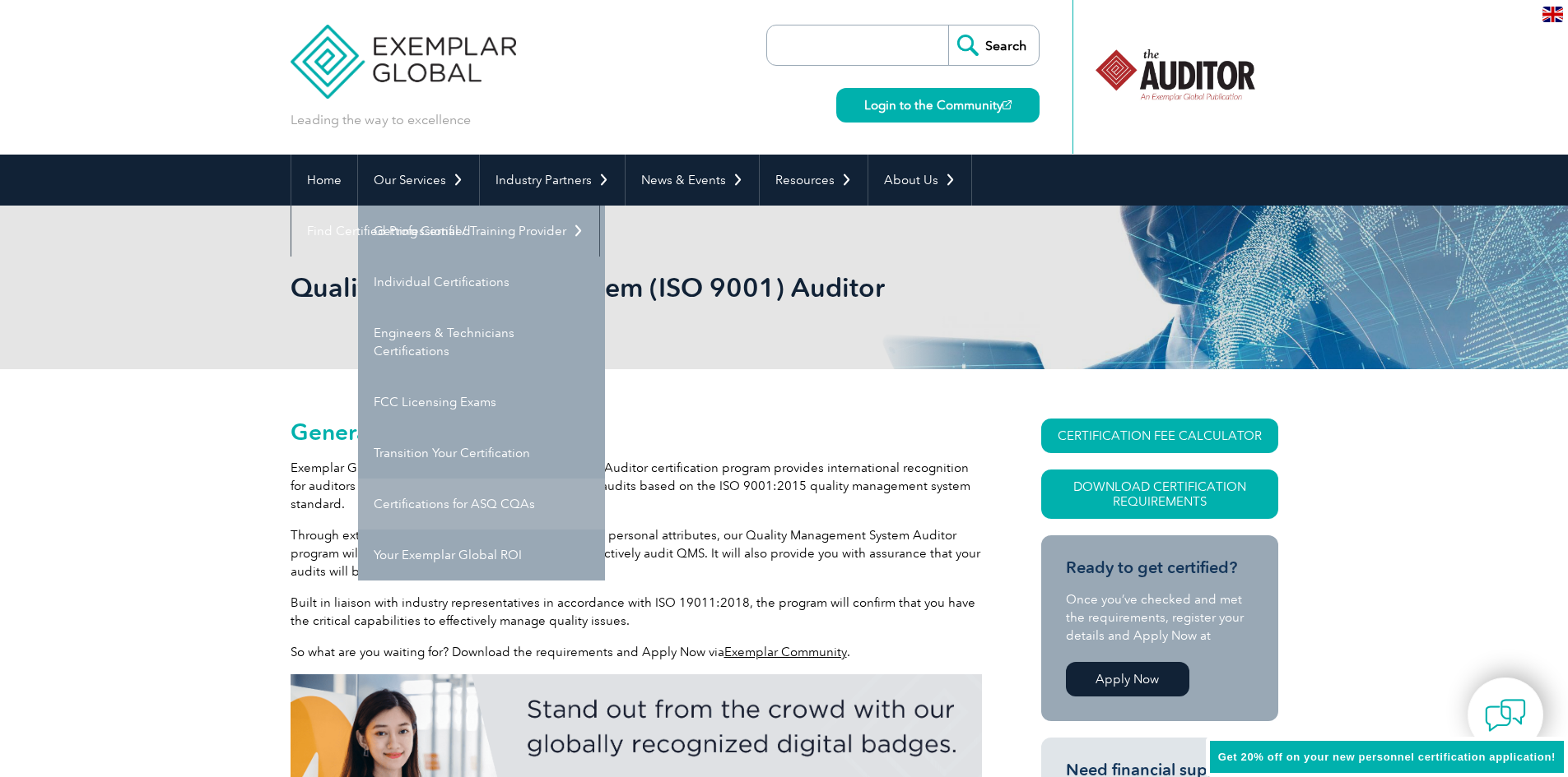
click at [487, 504] on link "Certifications for ASQ CQAs" at bounding box center [481, 504] width 247 height 51
